Goal: Communication & Community: Answer question/provide support

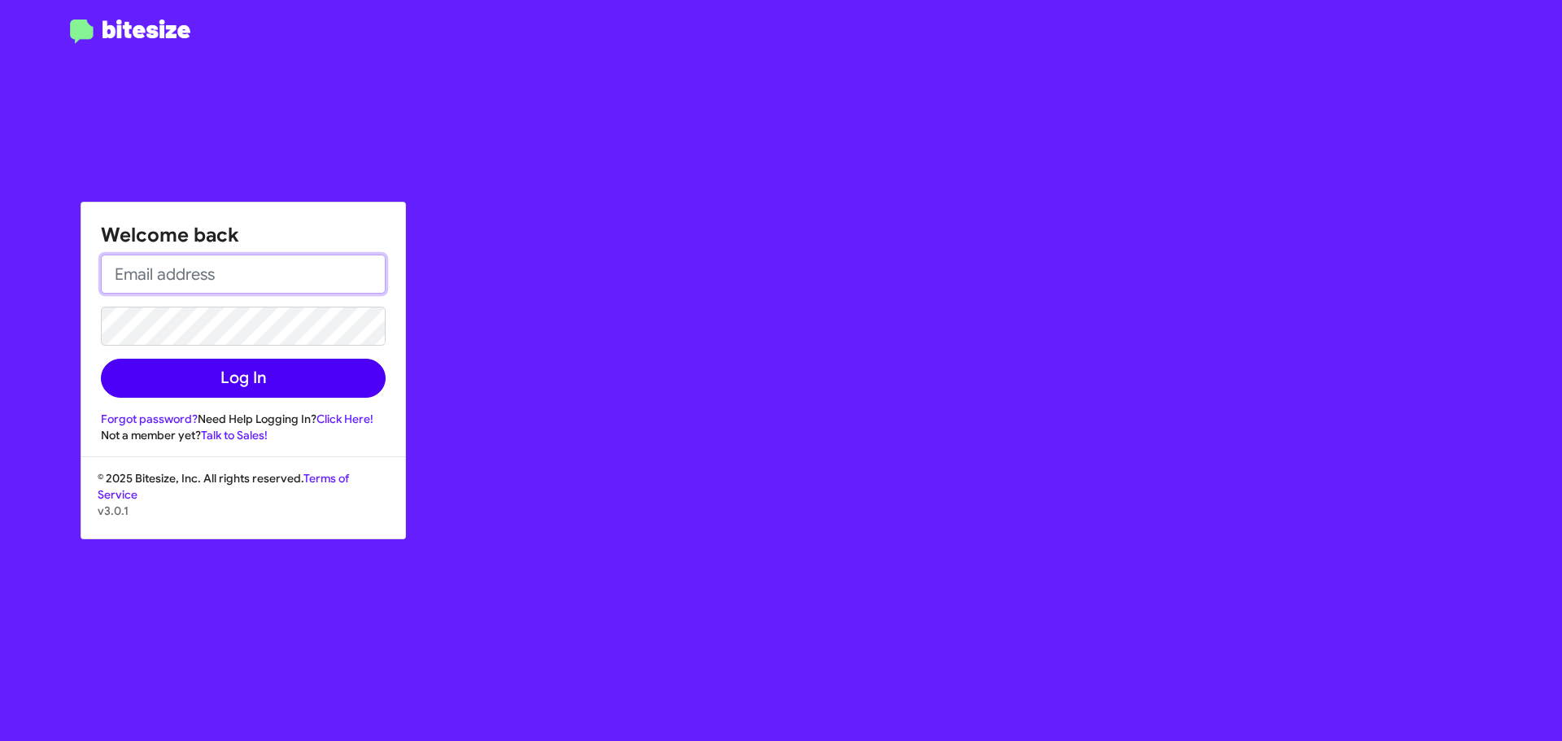
type input "MYIM@OURISMANCARS.COM"
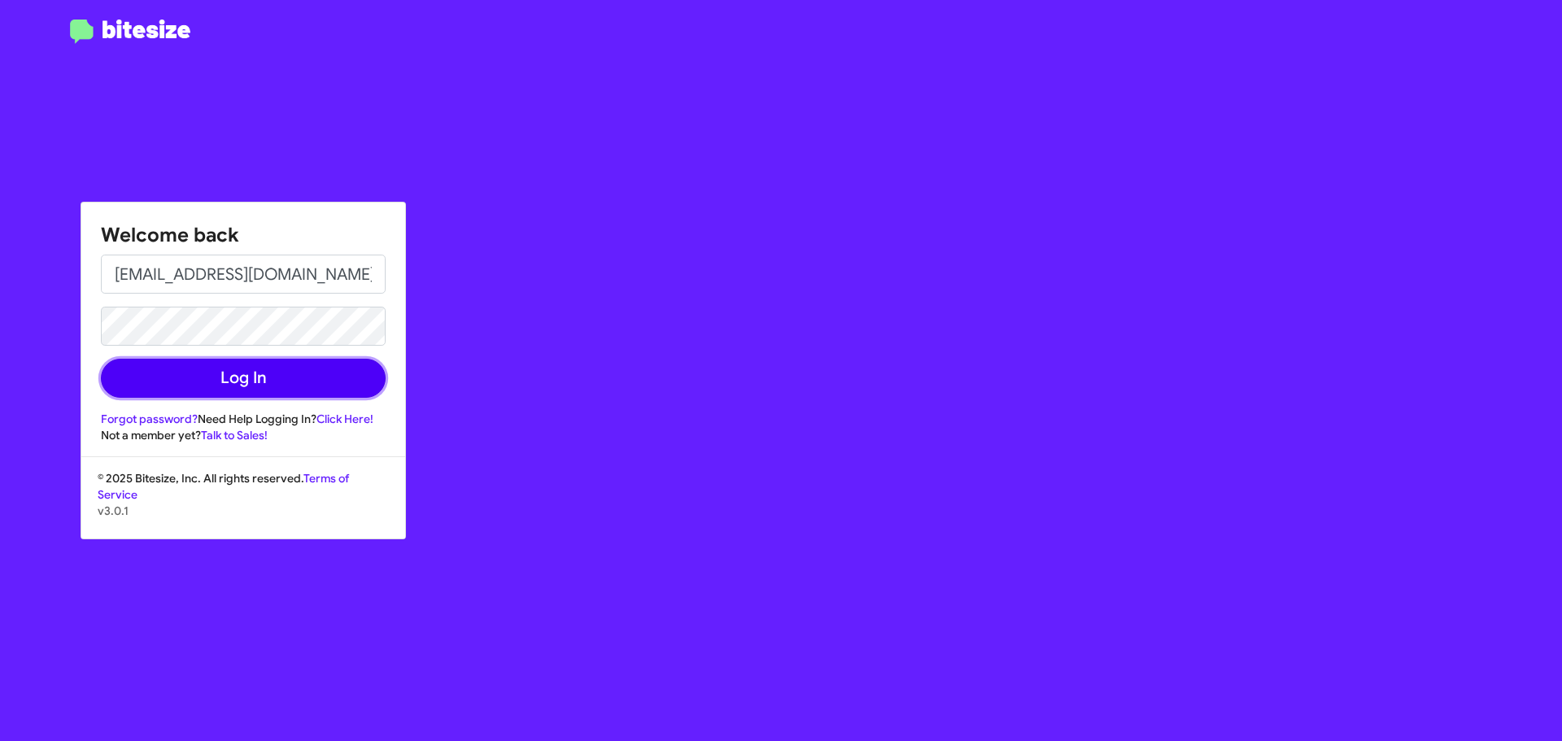
click at [268, 377] on button "Log In" at bounding box center [243, 378] width 285 height 39
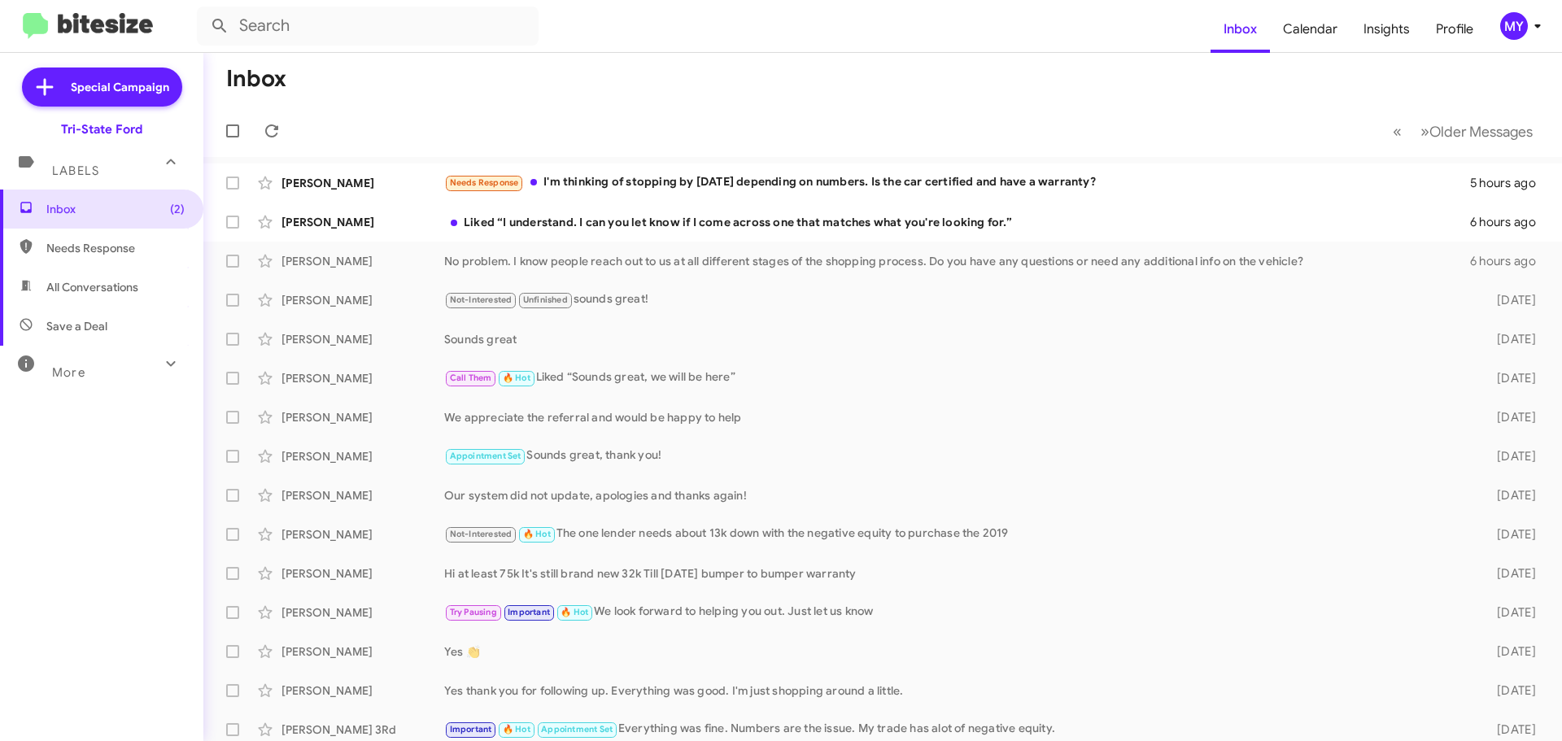
click at [98, 280] on span "All Conversations" at bounding box center [92, 287] width 92 height 16
type input "in:all-conversations"
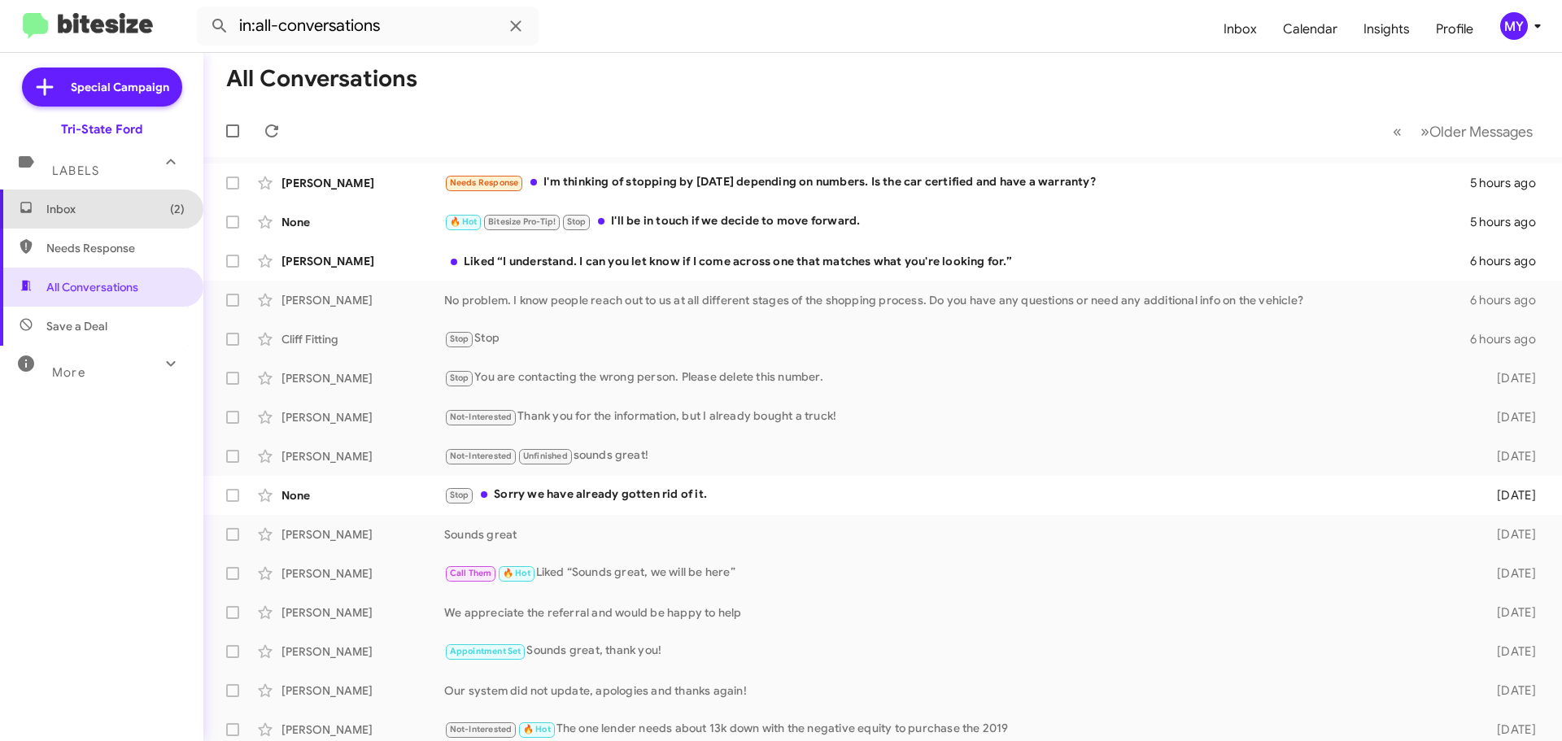
click at [133, 204] on span "Inbox (2)" at bounding box center [115, 209] width 138 height 16
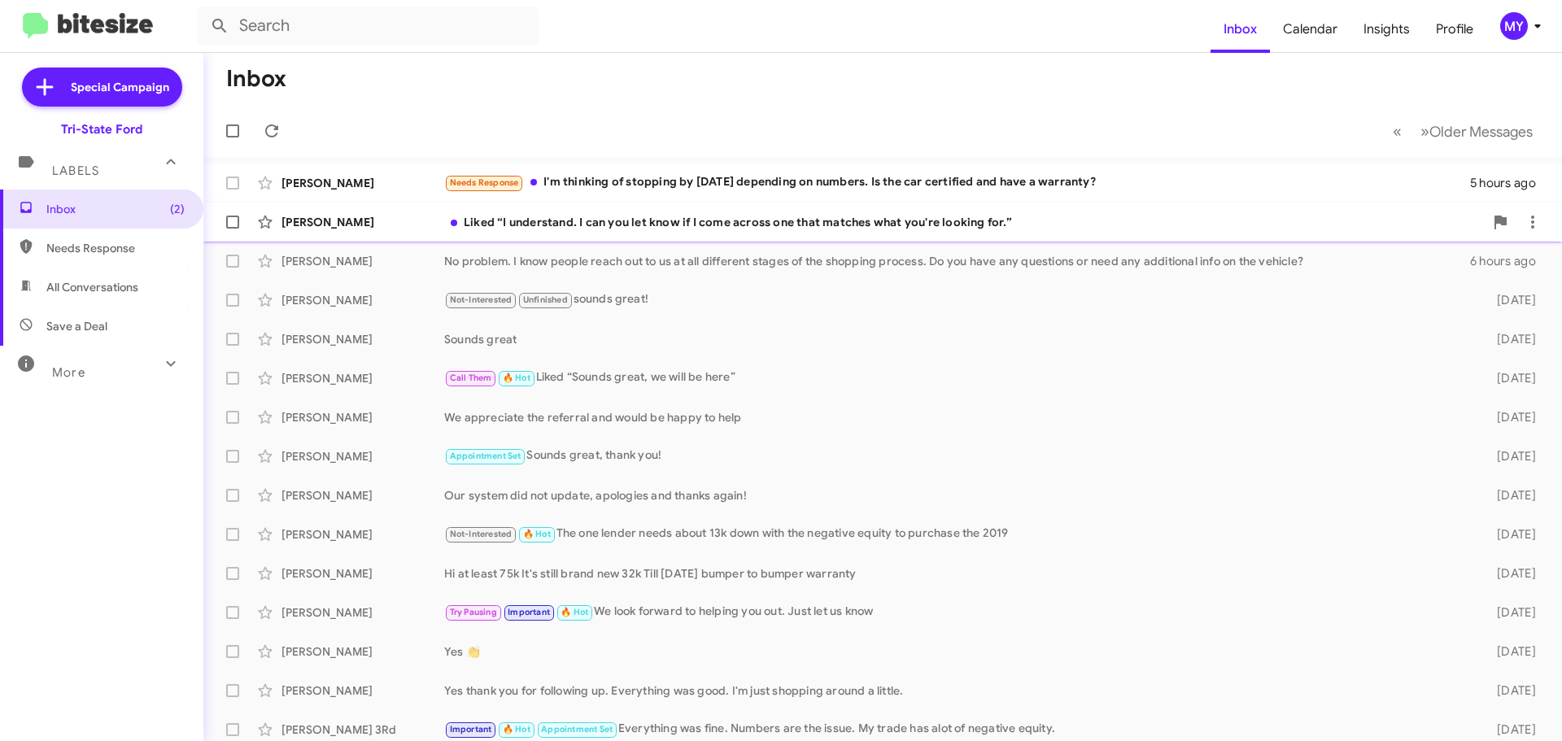
click at [665, 228] on div "Liked “I understand. I can you let know if I come across one that matches what …" at bounding box center [964, 222] width 1040 height 16
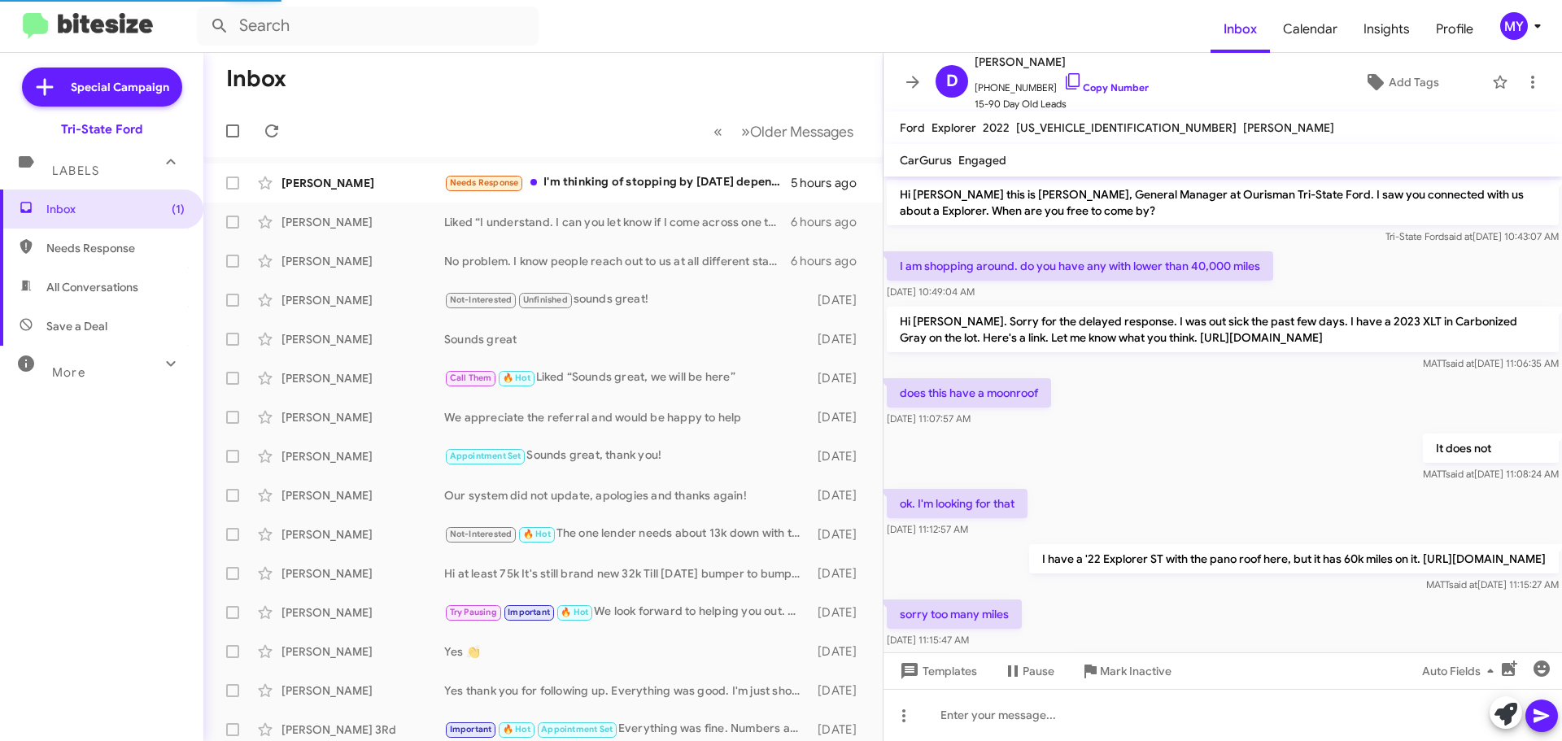
scroll to position [183, 0]
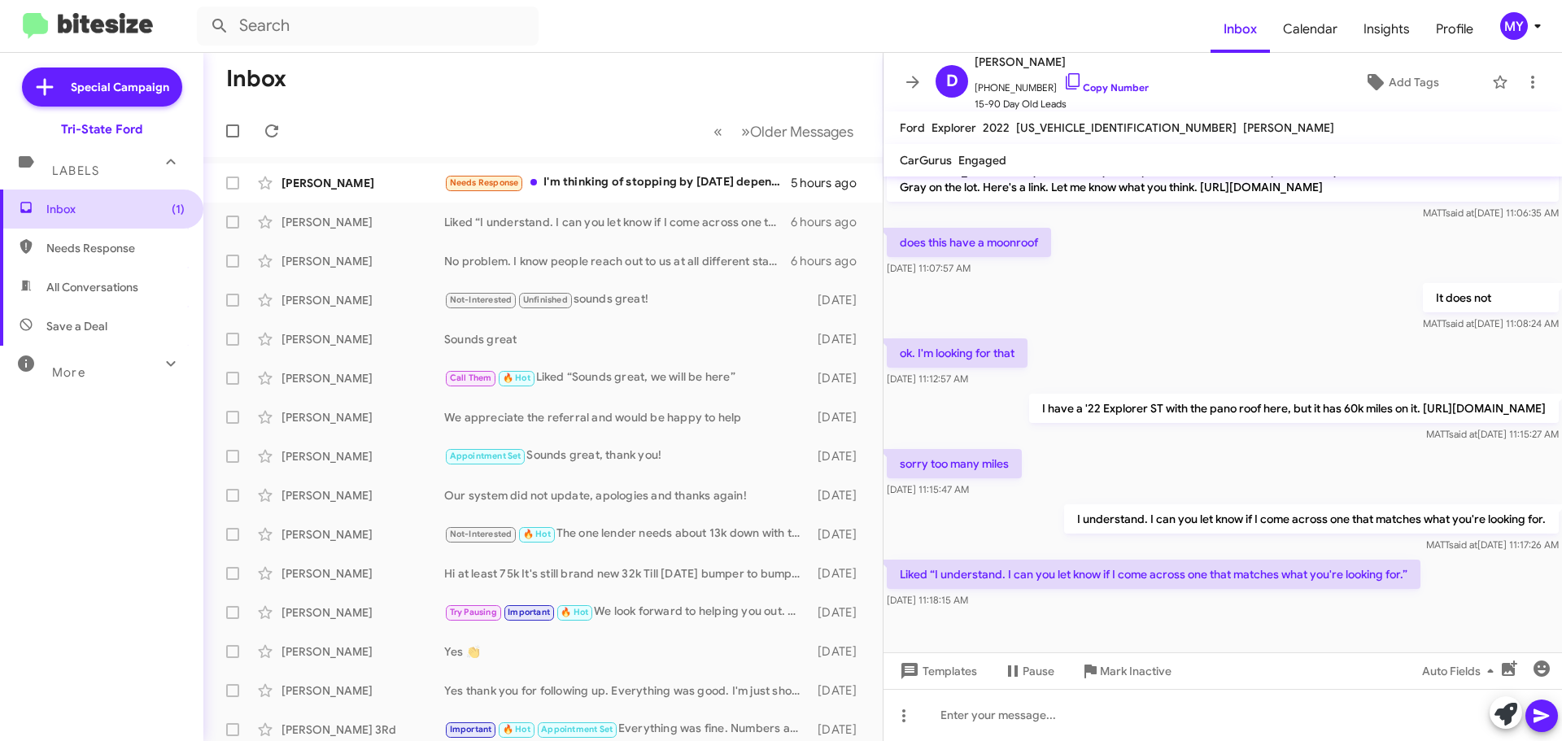
click at [101, 210] on span "Inbox (1)" at bounding box center [115, 209] width 138 height 16
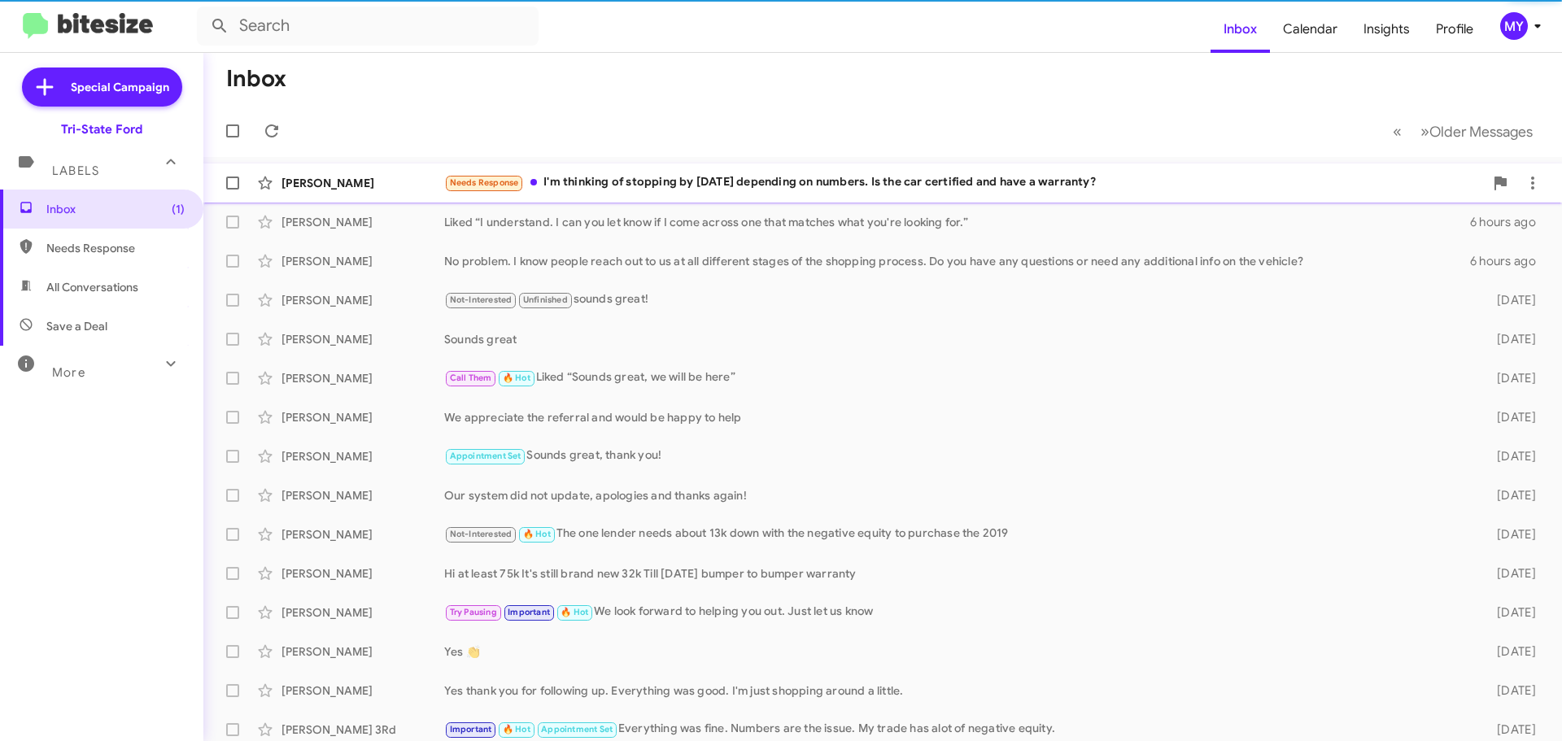
click at [662, 170] on div "Jasmine Barnhardt Needs Response I'm thinking of stopping by tomorrow depending…" at bounding box center [882, 183] width 1332 height 33
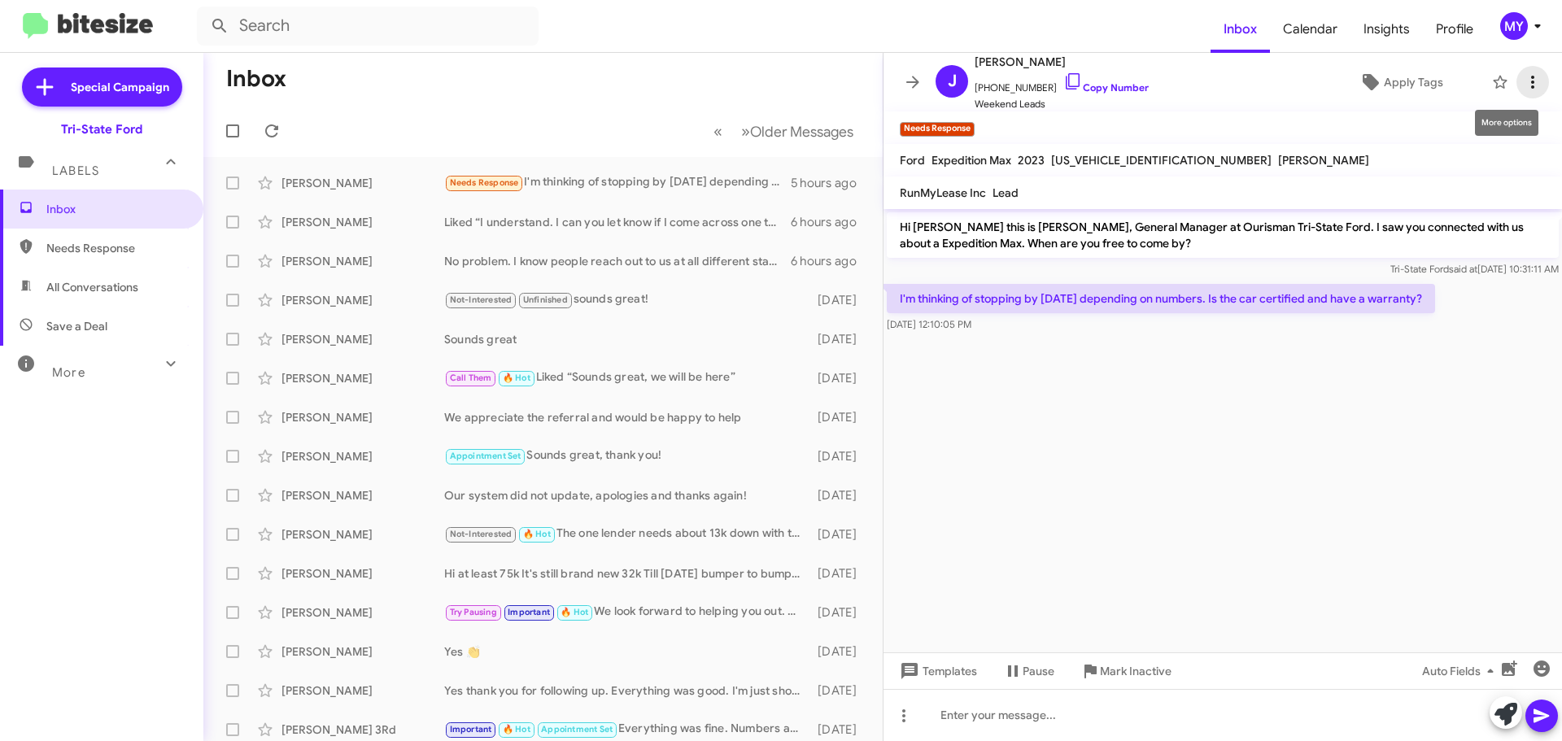
click at [1524, 81] on icon at bounding box center [1533, 82] width 20 height 20
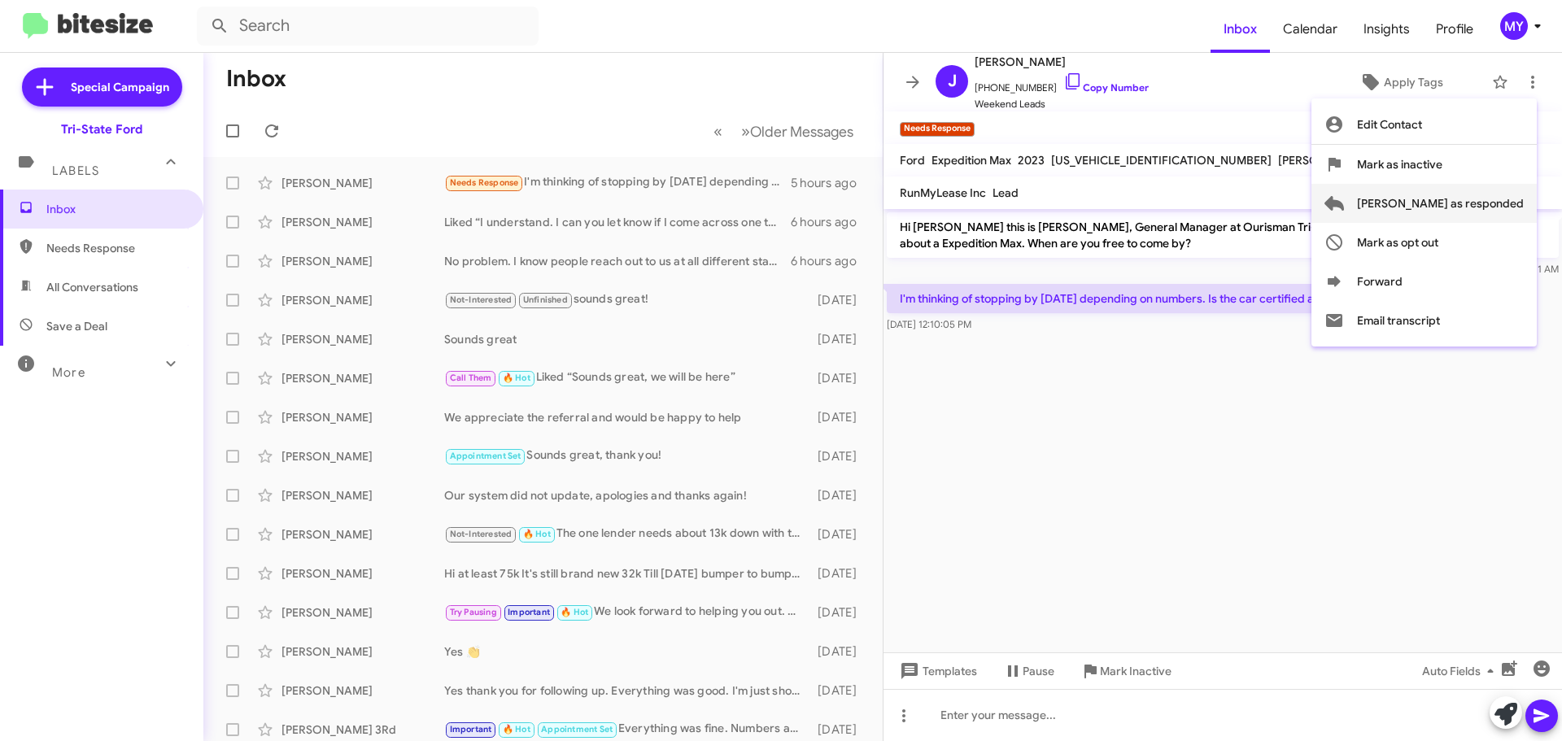
click at [1452, 205] on span "Mark as responded" at bounding box center [1440, 203] width 167 height 39
